Goal: Transaction & Acquisition: Obtain resource

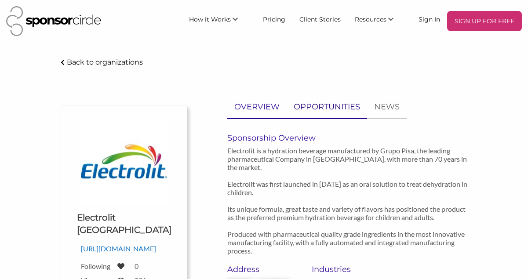
click at [320, 112] on p "OPPORTUNITIES" at bounding box center [327, 107] width 66 height 13
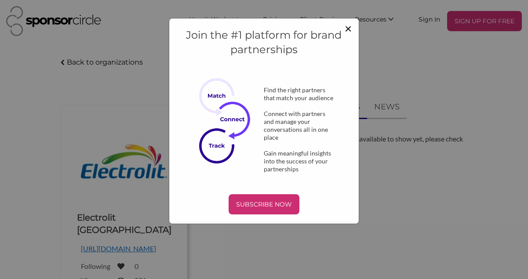
click at [345, 27] on span "×" at bounding box center [348, 28] width 7 height 15
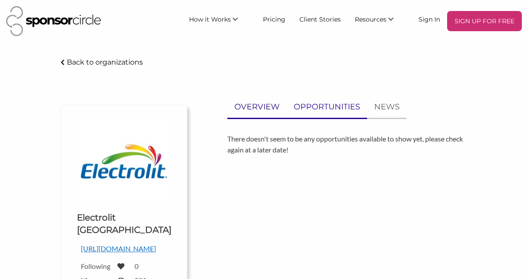
click at [258, 106] on p "OVERVIEW" at bounding box center [256, 107] width 45 height 13
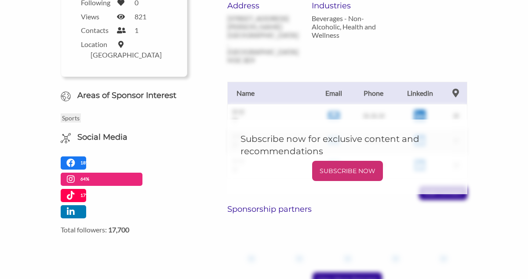
scroll to position [352, 0]
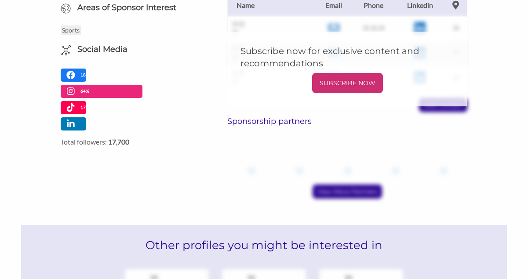
click at [338, 164] on div "Sponsorship partners ?? ?? ?? ?? ?? View More Partners" at bounding box center [347, 158] width 240 height 82
click at [292, 117] on h6 "Sponsorship partners" at bounding box center [347, 122] width 240 height 10
drag, startPoint x: 292, startPoint y: 105, endPoint x: 327, endPoint y: 121, distance: 39.0
click at [327, 121] on div "Sponsorship partners ?? ?? ?? ?? ?? View More Partners" at bounding box center [347, 158] width 240 height 82
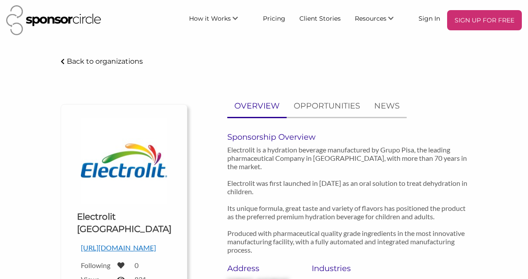
scroll to position [0, 0]
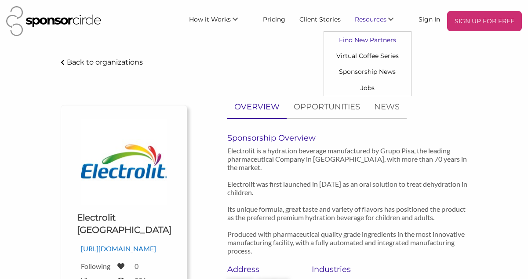
click at [379, 43] on link "Find New Partners" at bounding box center [367, 40] width 87 height 16
